Goal: Task Accomplishment & Management: Manage account settings

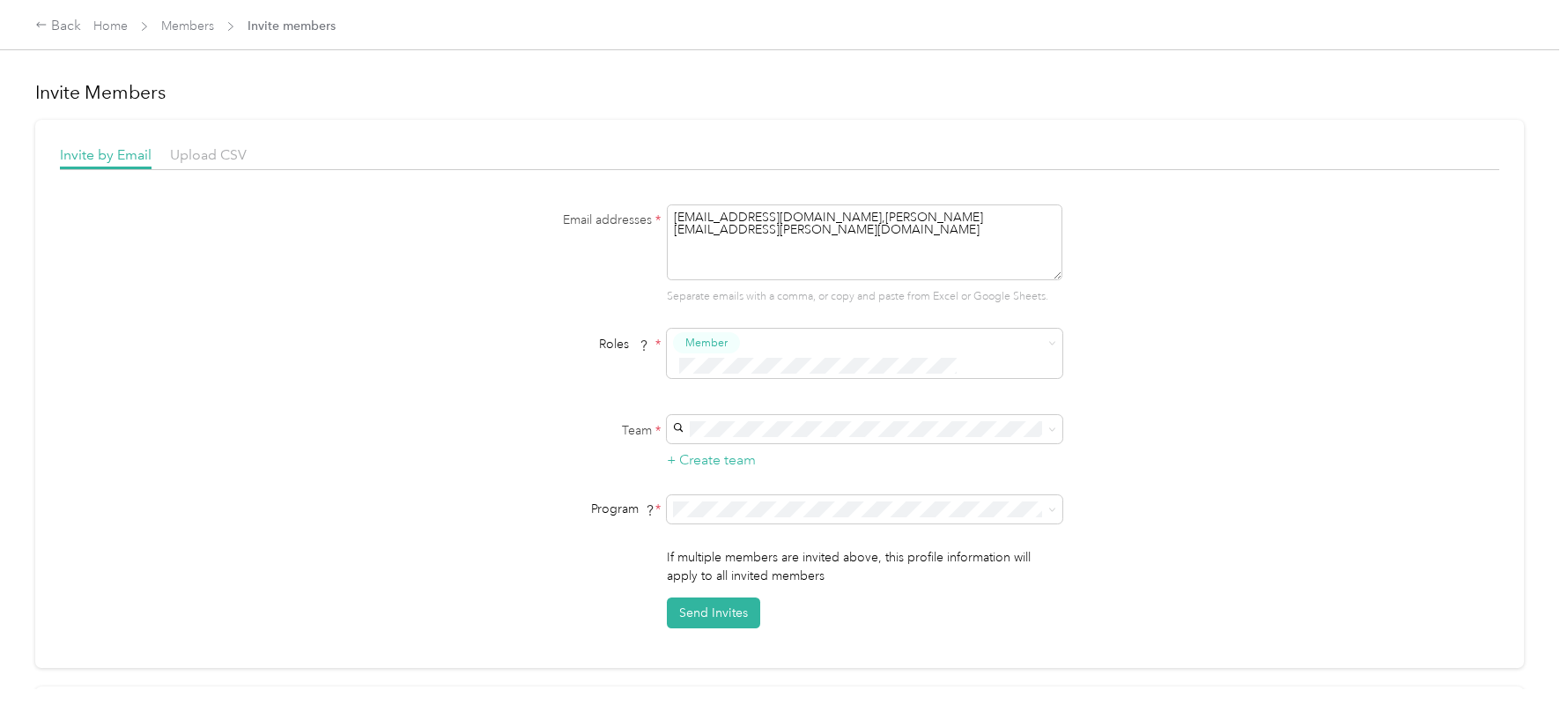
scroll to position [107, 0]
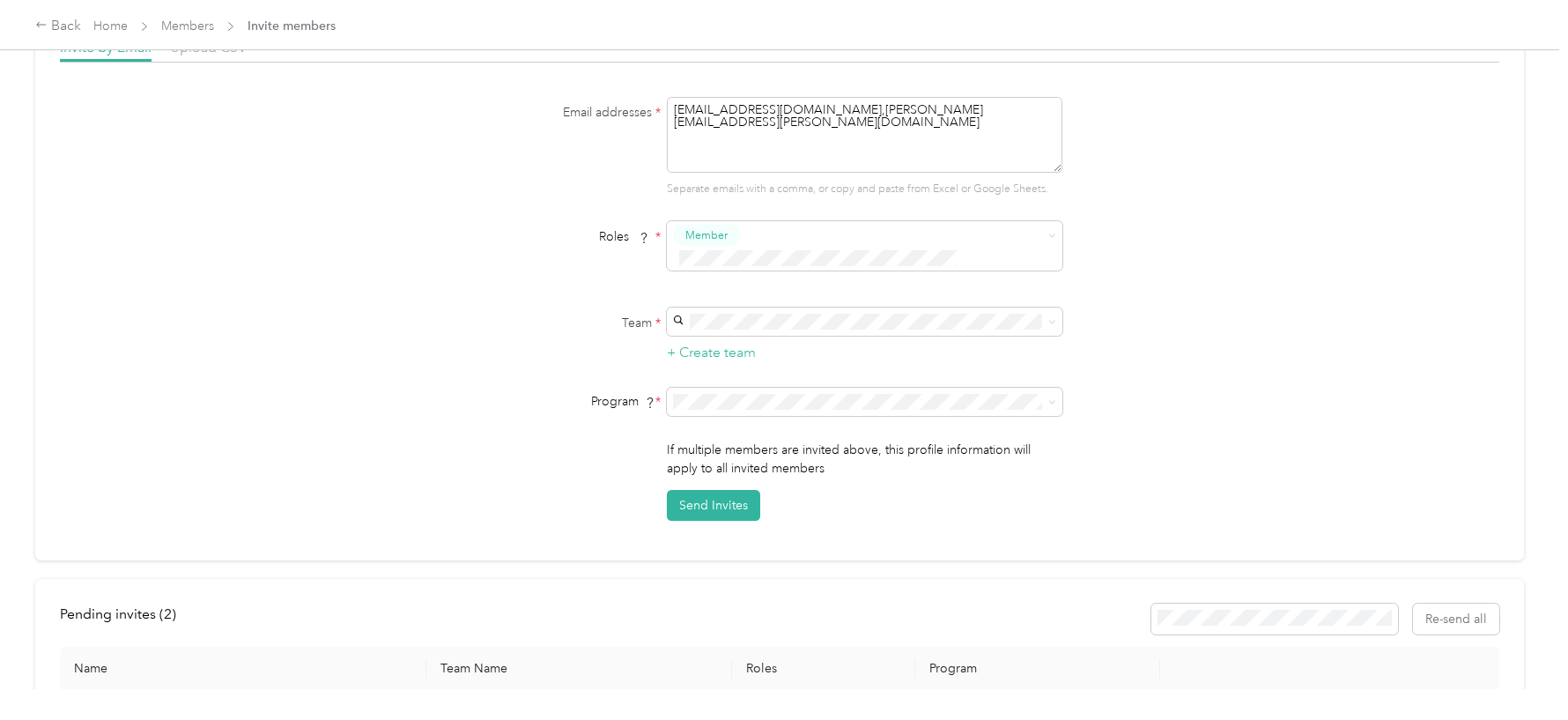
click at [106, 35] on span "Home" at bounding box center [110, 26] width 35 height 19
click at [105, 25] on link "Home" at bounding box center [110, 26] width 35 height 15
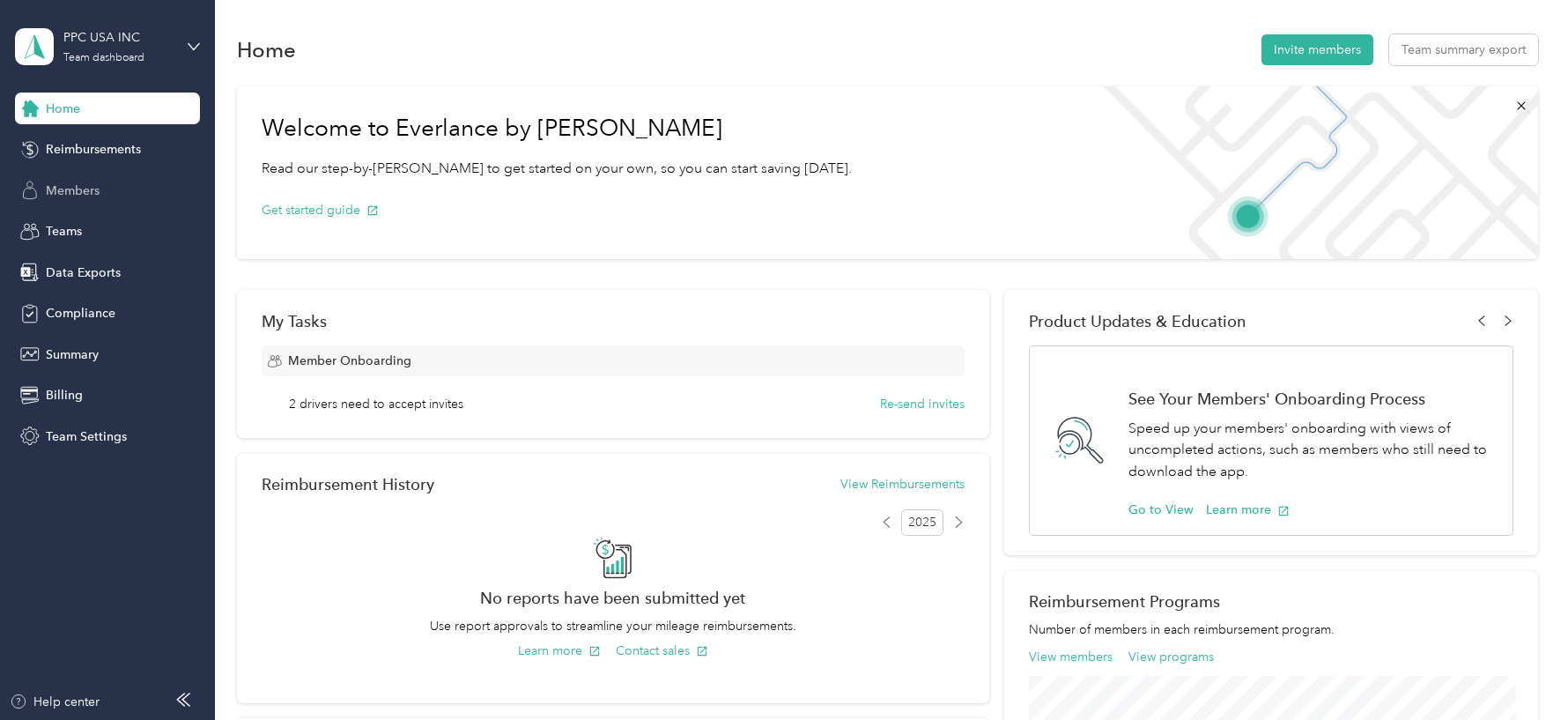
click at [101, 184] on div "Members" at bounding box center [107, 191] width 185 height 32
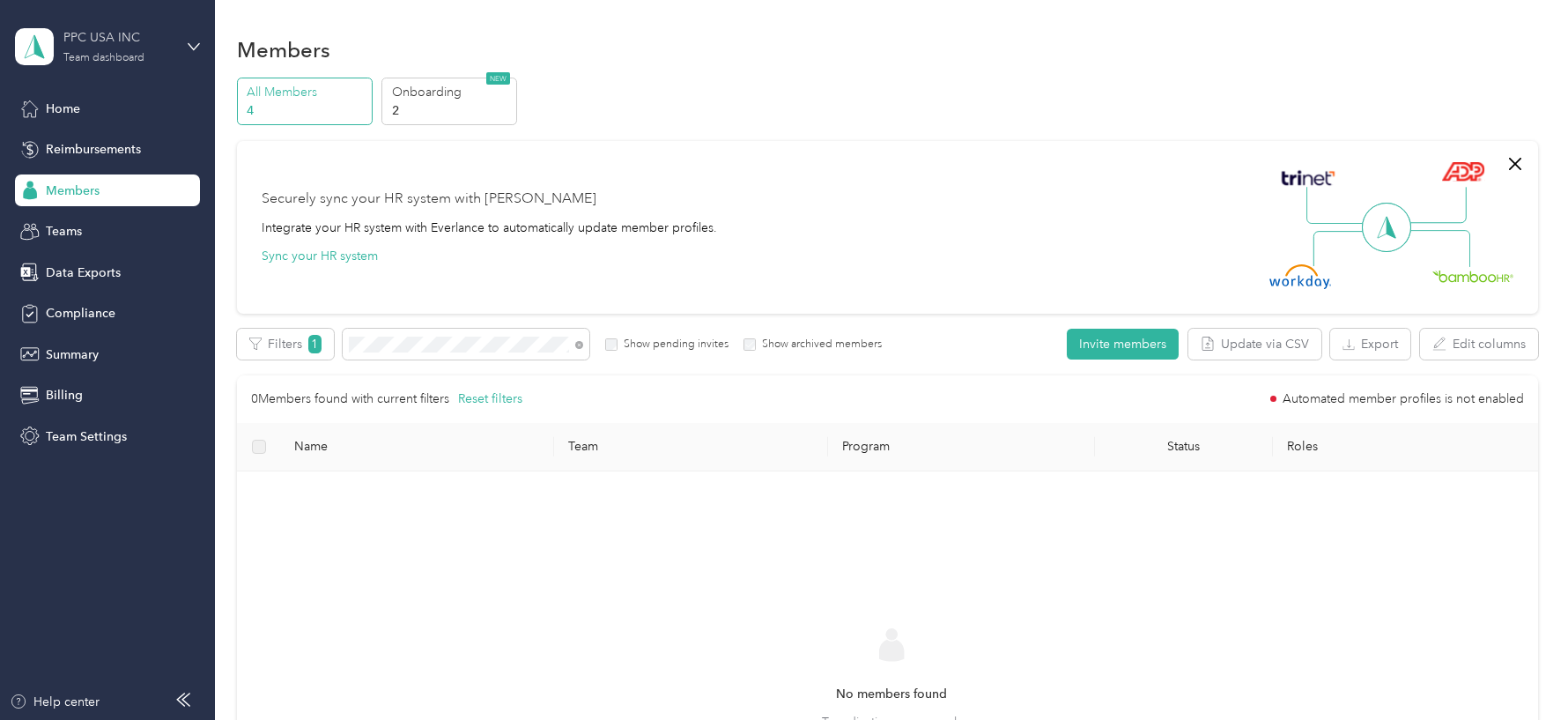
click at [144, 56] on div "PPC USA INC Team dashboard" at bounding box center [119, 46] width 110 height 35
click at [128, 233] on div "Log out" at bounding box center [300, 220] width 545 height 31
